Goal: Task Accomplishment & Management: Use online tool/utility

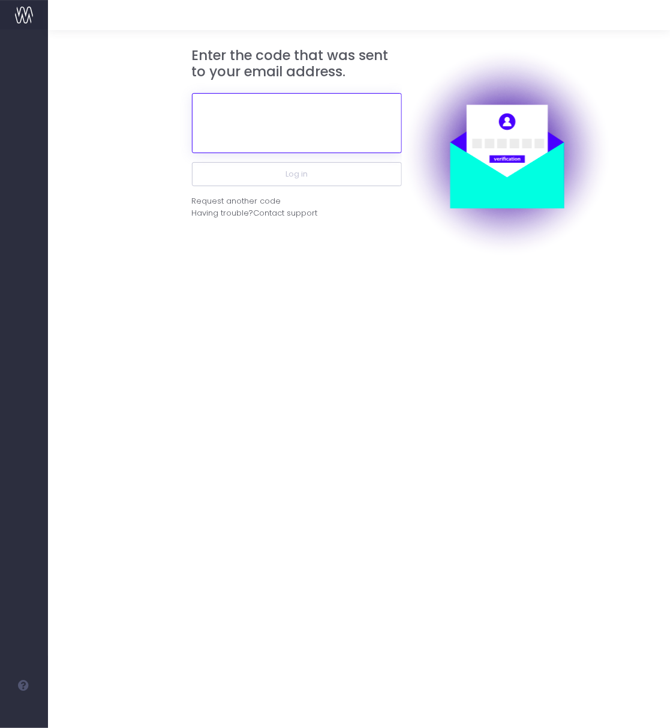
click at [297, 131] on input "text" at bounding box center [297, 123] width 210 height 60
paste input "532019"
type input "532019"
click at [192, 162] on button "Log in" at bounding box center [297, 174] width 210 height 24
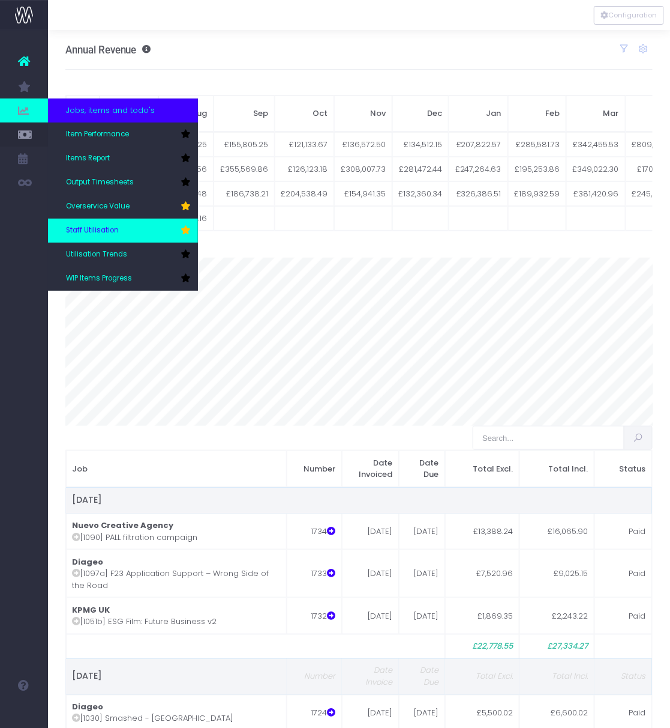
click at [85, 227] on span "Staff Utilisation" at bounding box center [92, 230] width 53 height 11
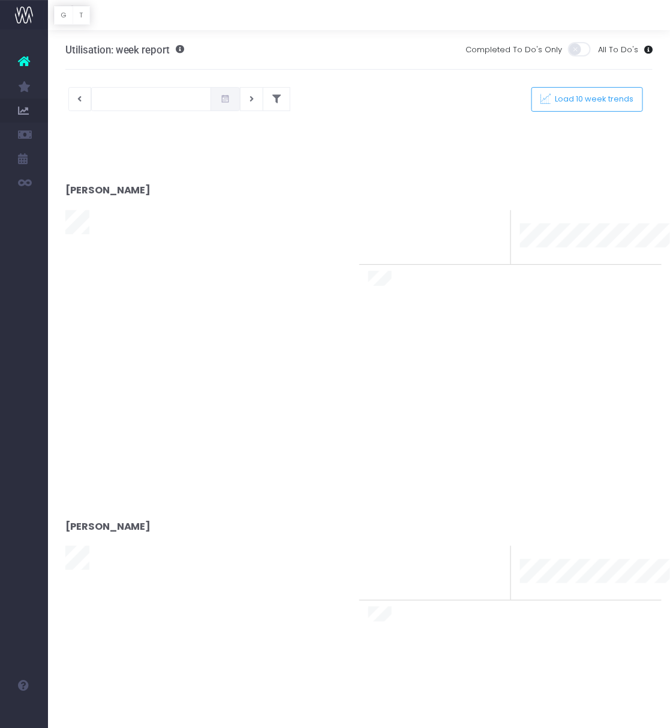
type input "[DATE]"
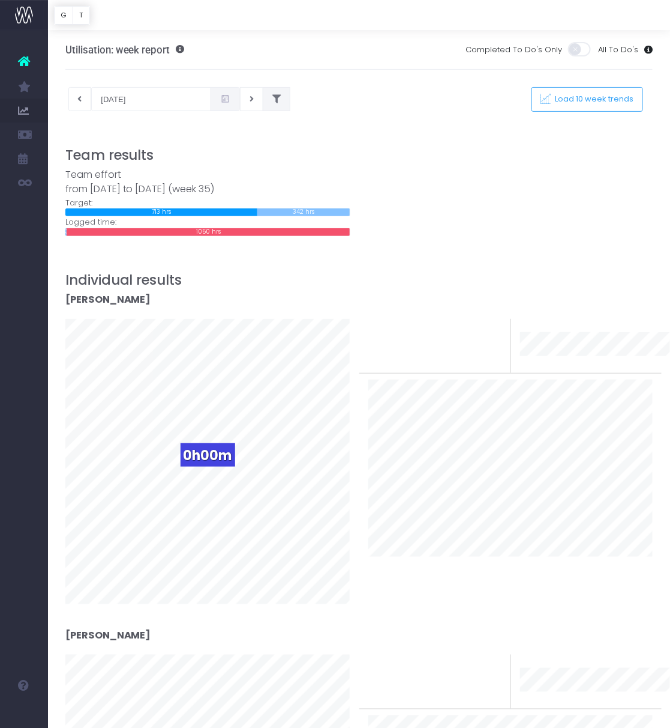
click at [273, 99] on icon at bounding box center [277, 99] width 8 height 0
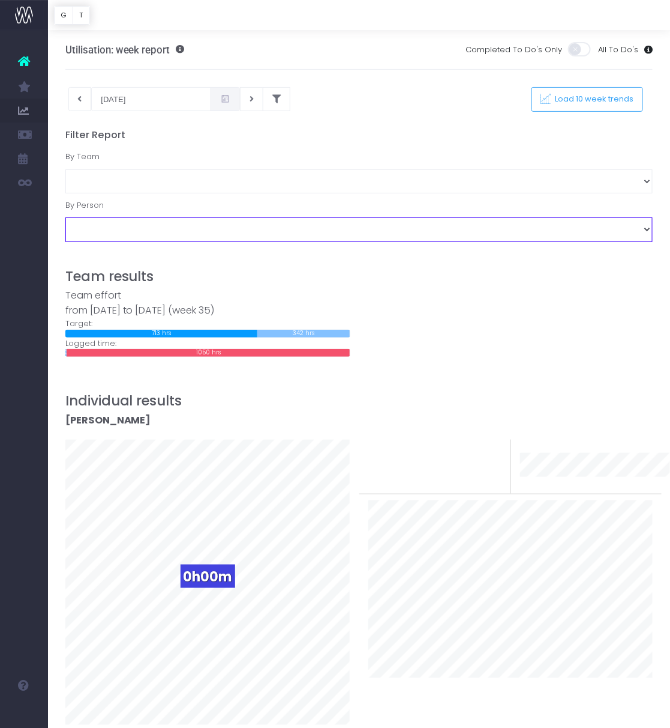
click at [277, 223] on select "Amanda Faulkner Chinelo Enemuo Colette Wilson Wyatt Dan Evans Emily Brooks Emma…" at bounding box center [359, 229] width 588 height 24
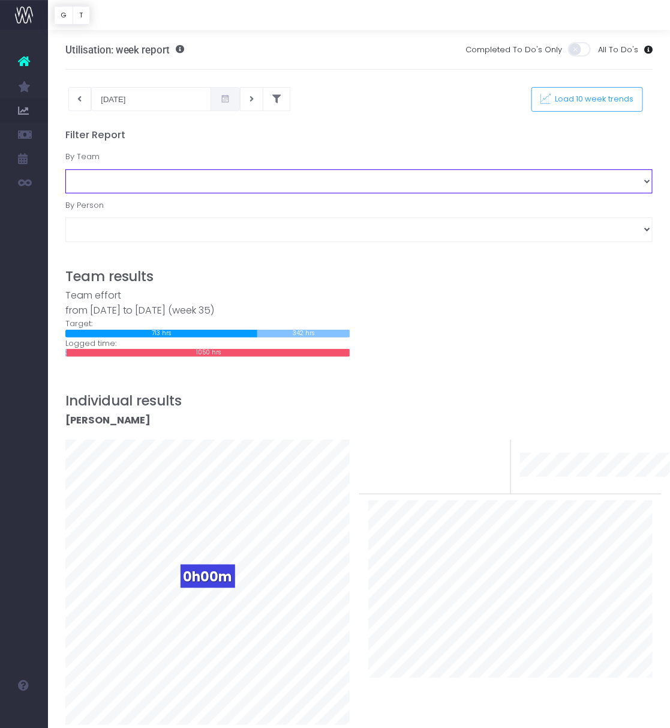
click at [256, 181] on select "Business Administration Creative Strategy and Production Development Film Marke…" at bounding box center [359, 181] width 588 height 24
select select "Project Management"
click at [65, 169] on select "Business Administration Creative Strategy and Production Development Film Marke…" at bounding box center [359, 181] width 588 height 24
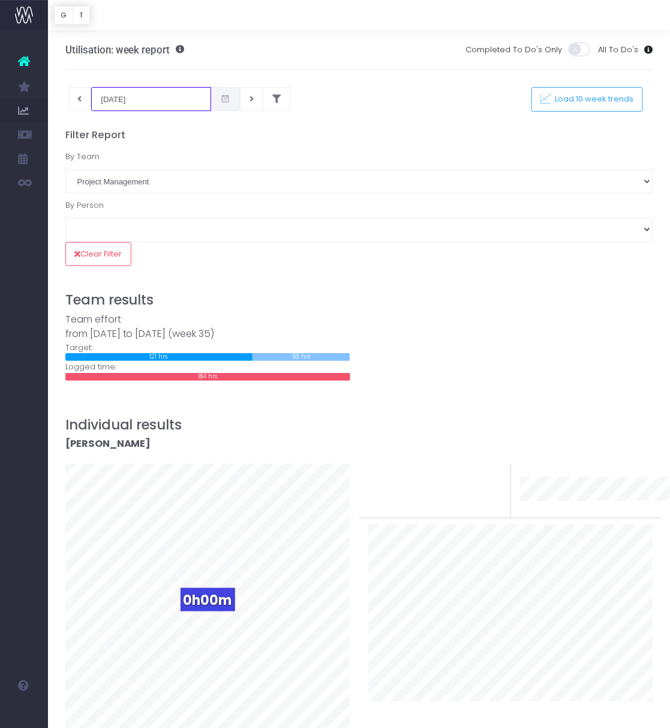
click at [157, 91] on input "26-08-2025" at bounding box center [151, 99] width 120 height 24
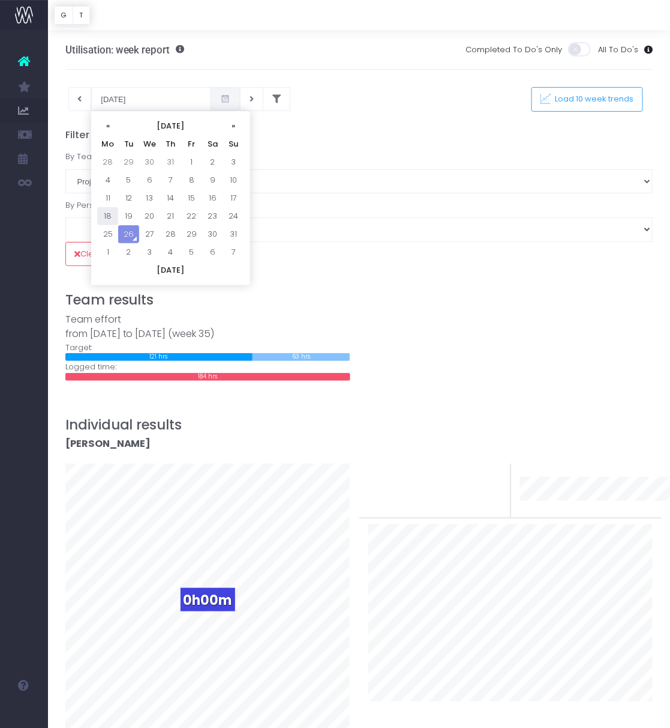
click at [112, 213] on td "18" at bounding box center [107, 216] width 21 height 18
type input "18-08-2025"
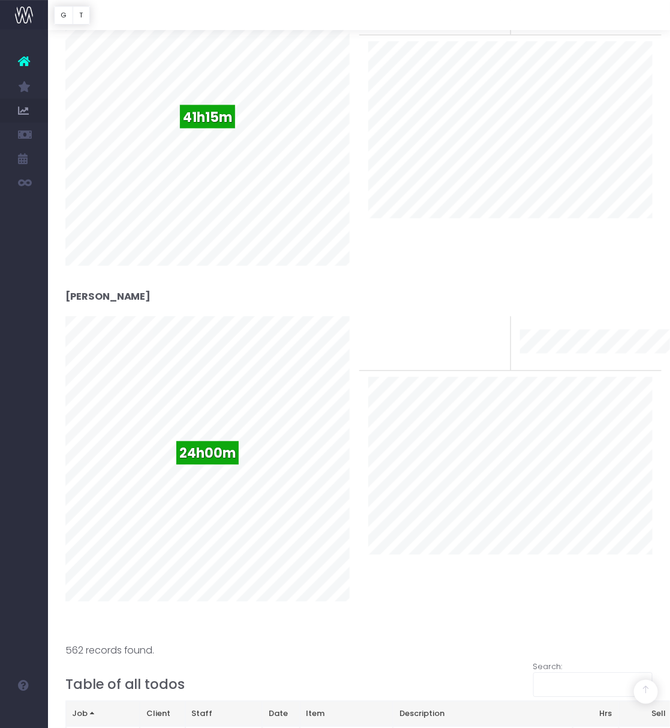
scroll to position [1904, 0]
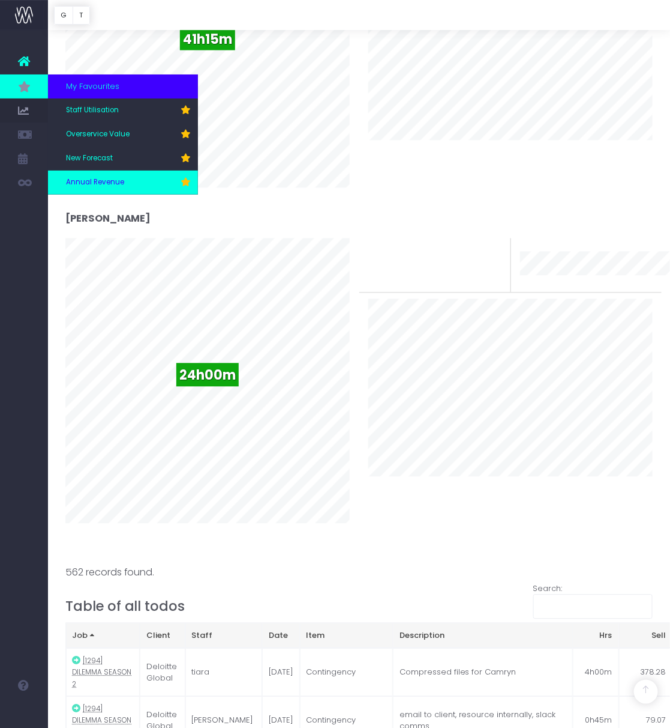
click at [106, 179] on span "Annual Revenue" at bounding box center [95, 182] width 58 height 11
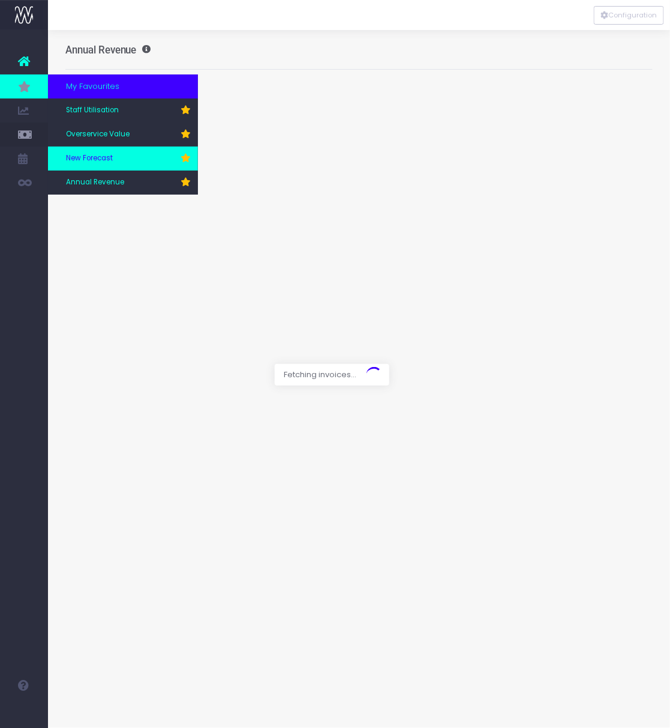
click at [119, 152] on link "New Forecast" at bounding box center [123, 158] width 150 height 24
